Goal: Find specific page/section: Find specific page/section

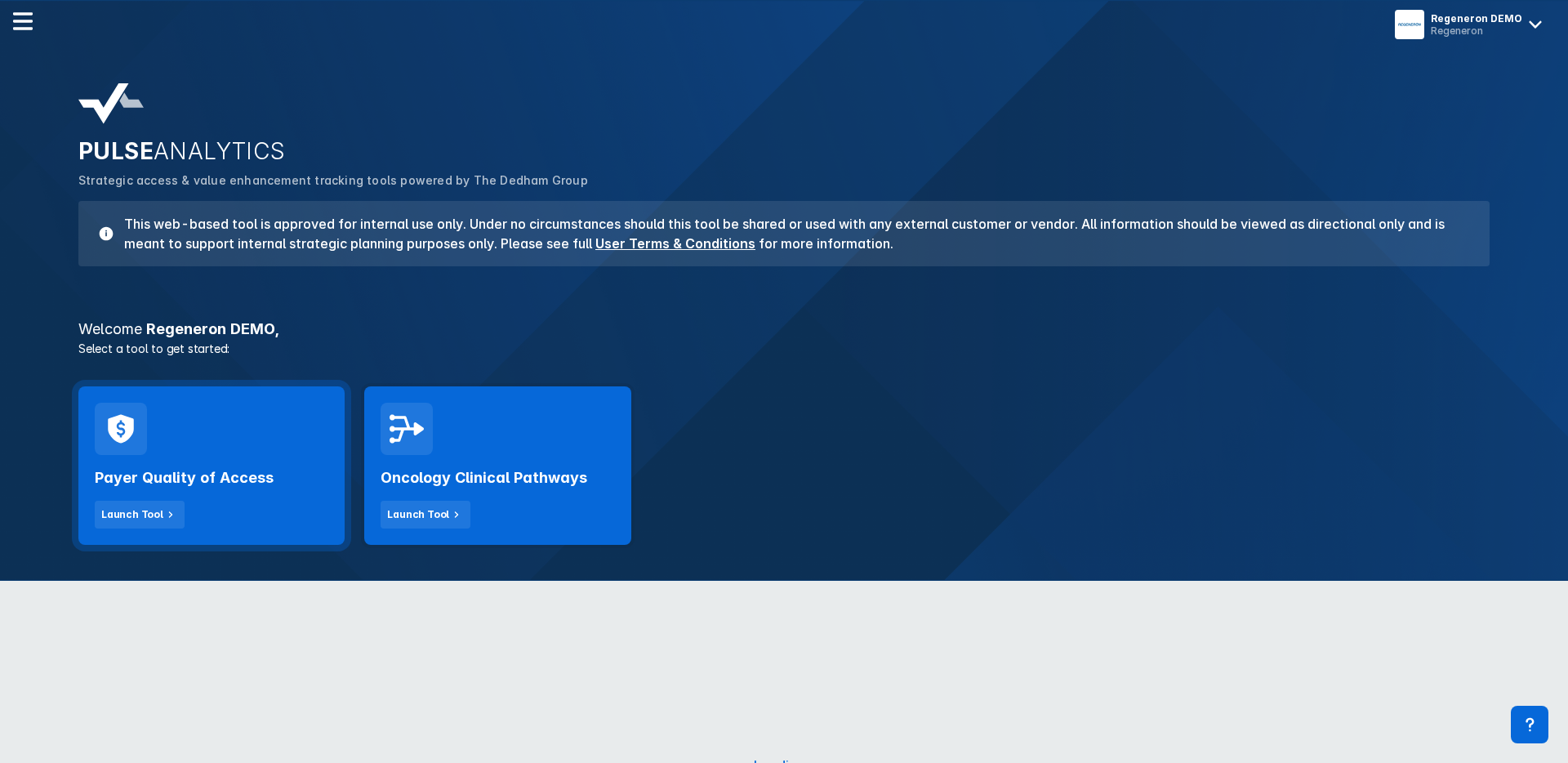
click at [224, 482] on h2 "Payer Quality of Access" at bounding box center [184, 477] width 179 height 20
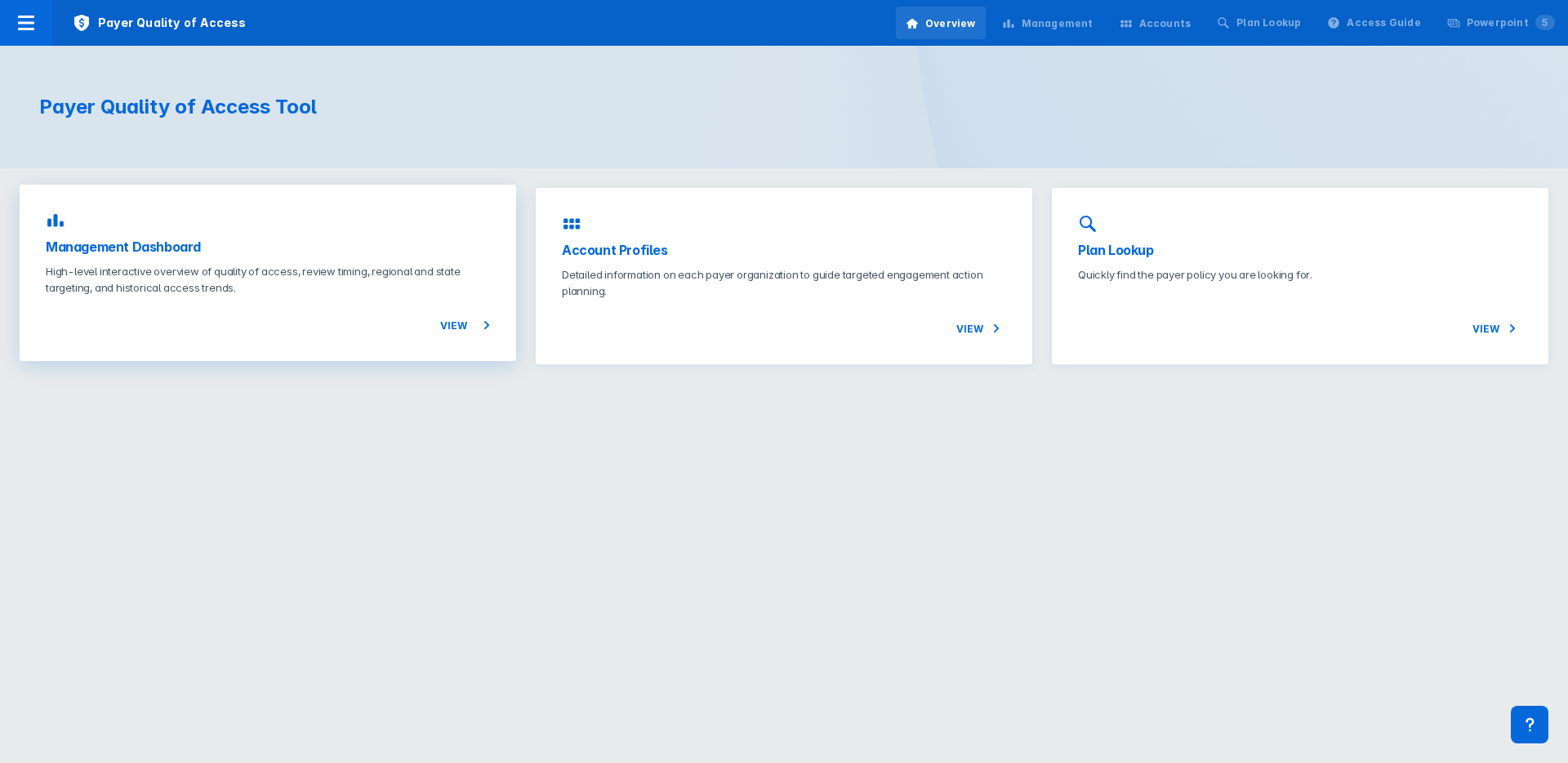
click at [305, 251] on h3 "Management Dashboard" at bounding box center [267, 246] width 444 height 20
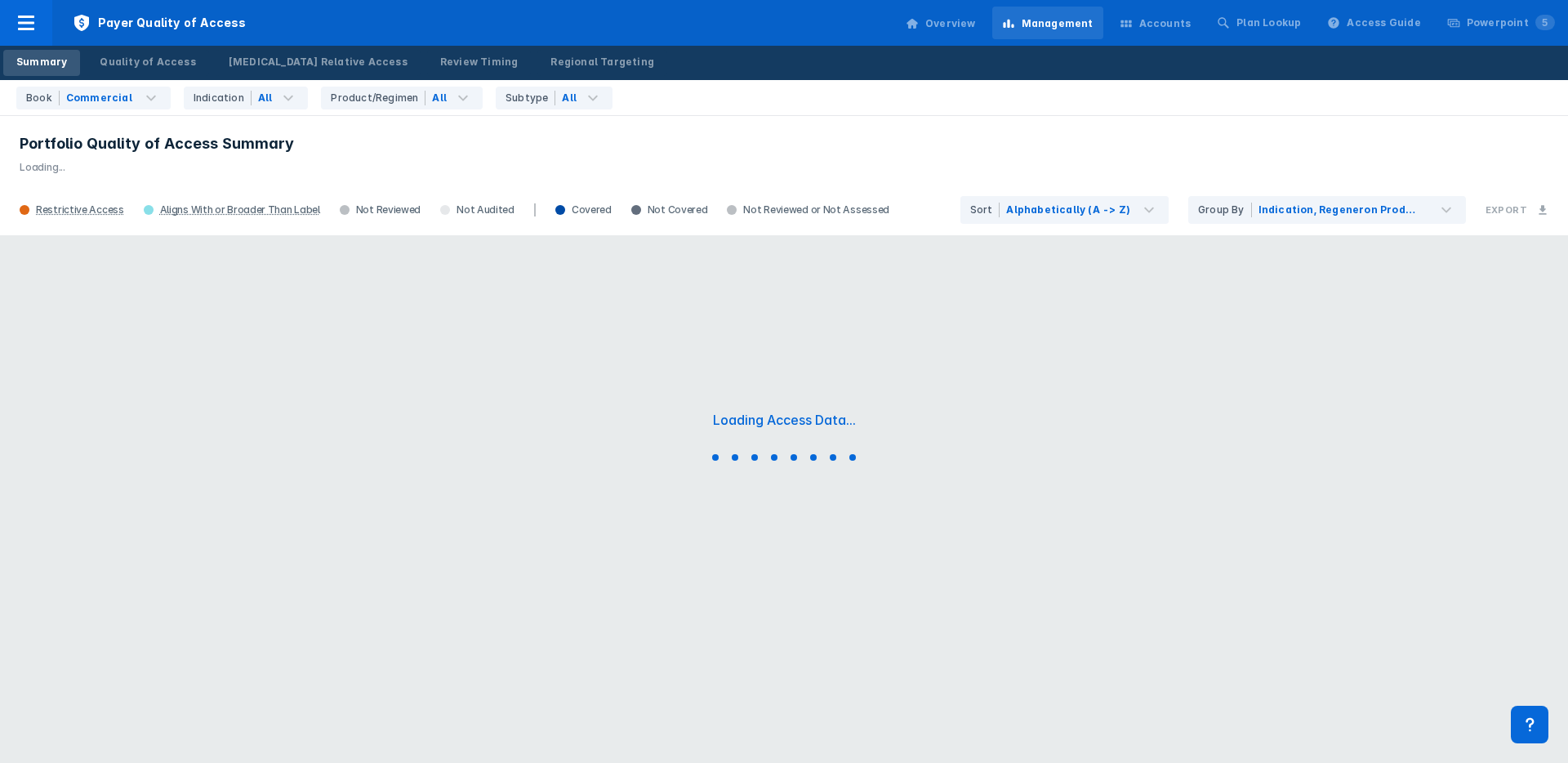
click at [1179, 21] on div "Accounts" at bounding box center [1165, 23] width 52 height 15
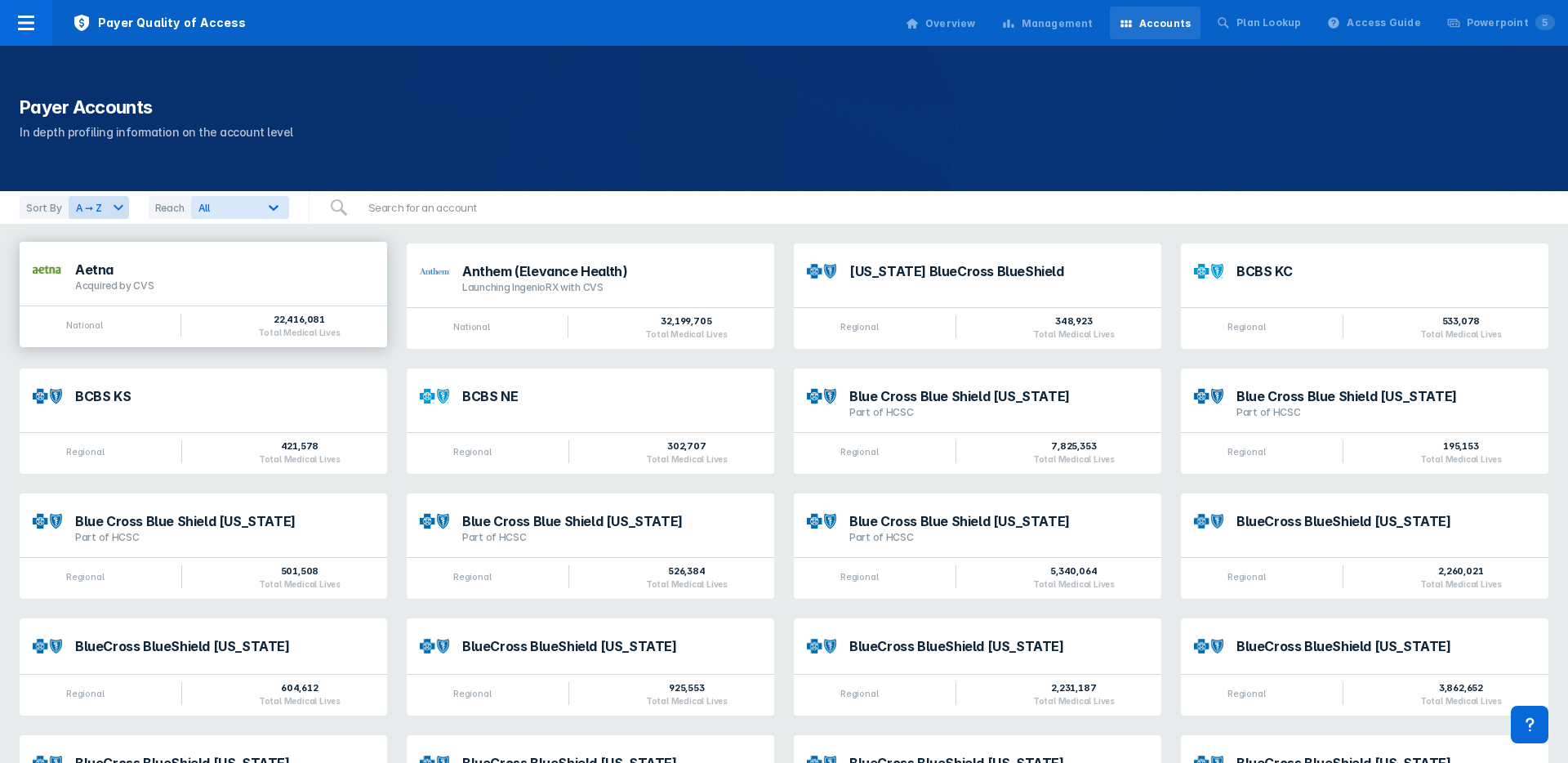
click at [184, 265] on div "Aetna" at bounding box center [225, 269] width 299 height 13
